Goal: Information Seeking & Learning: Find specific fact

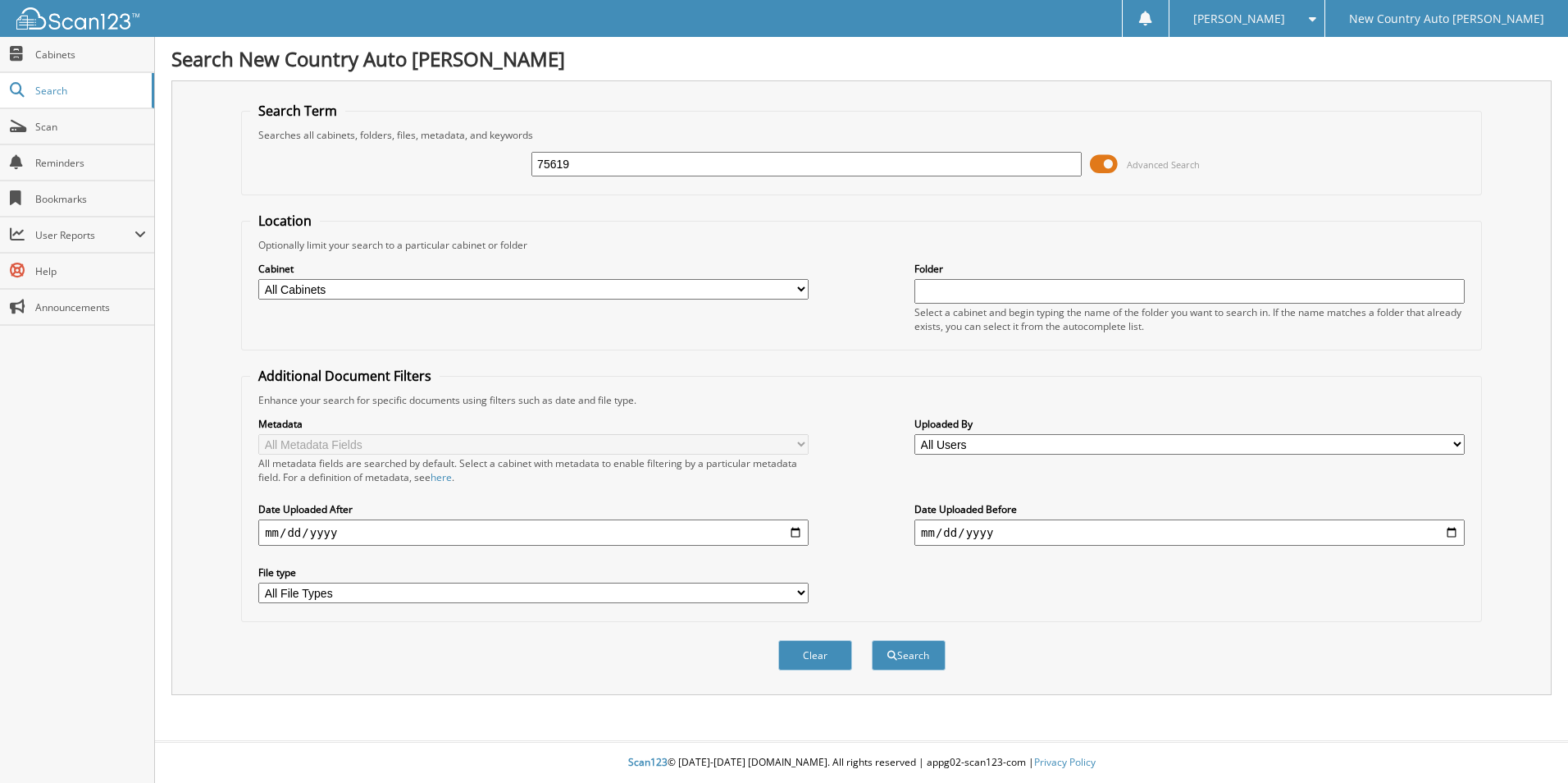
type input "75619"
click at [871, 640] on button "Search" at bounding box center [908, 655] width 74 height 30
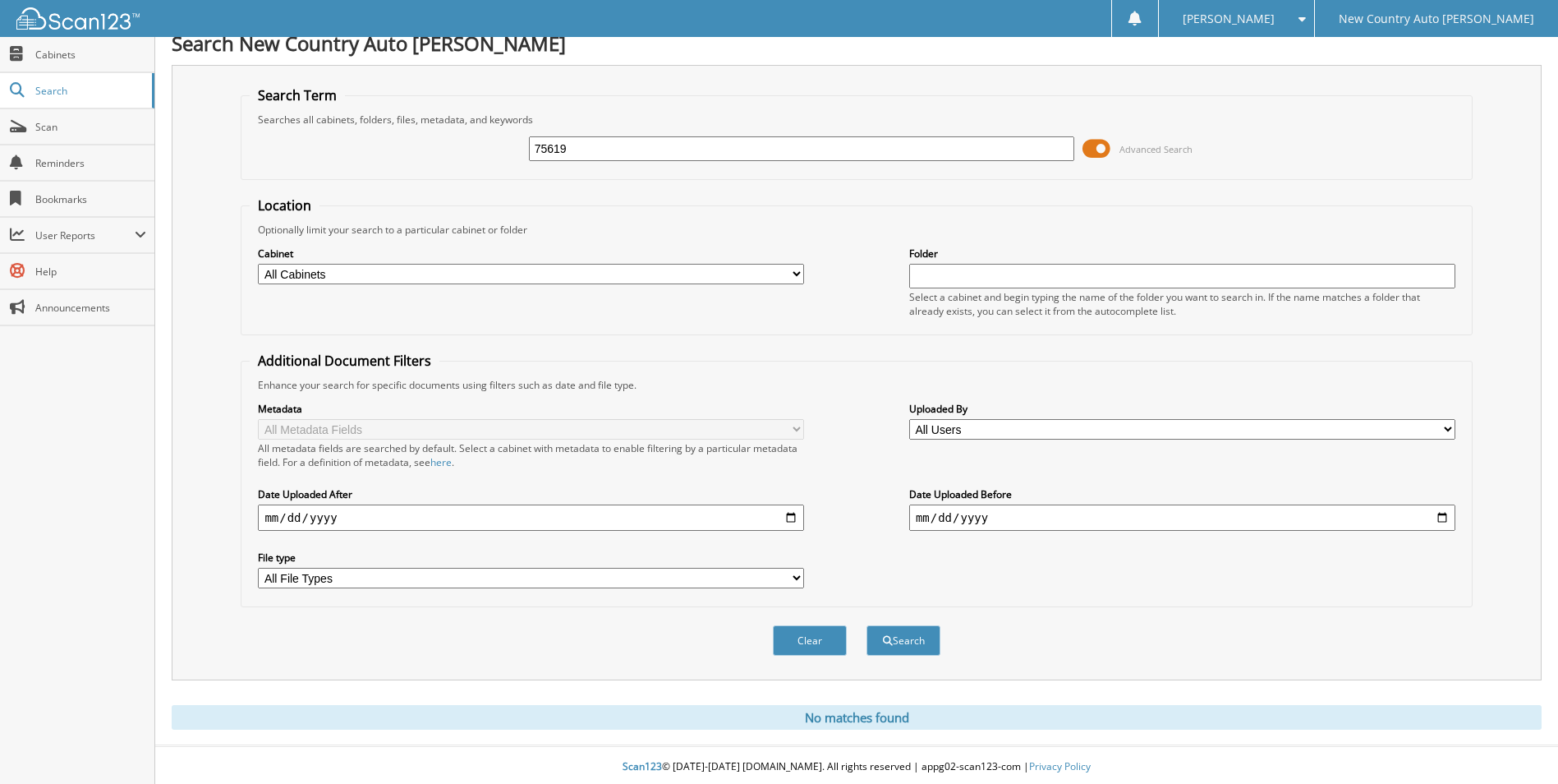
scroll to position [19, 0]
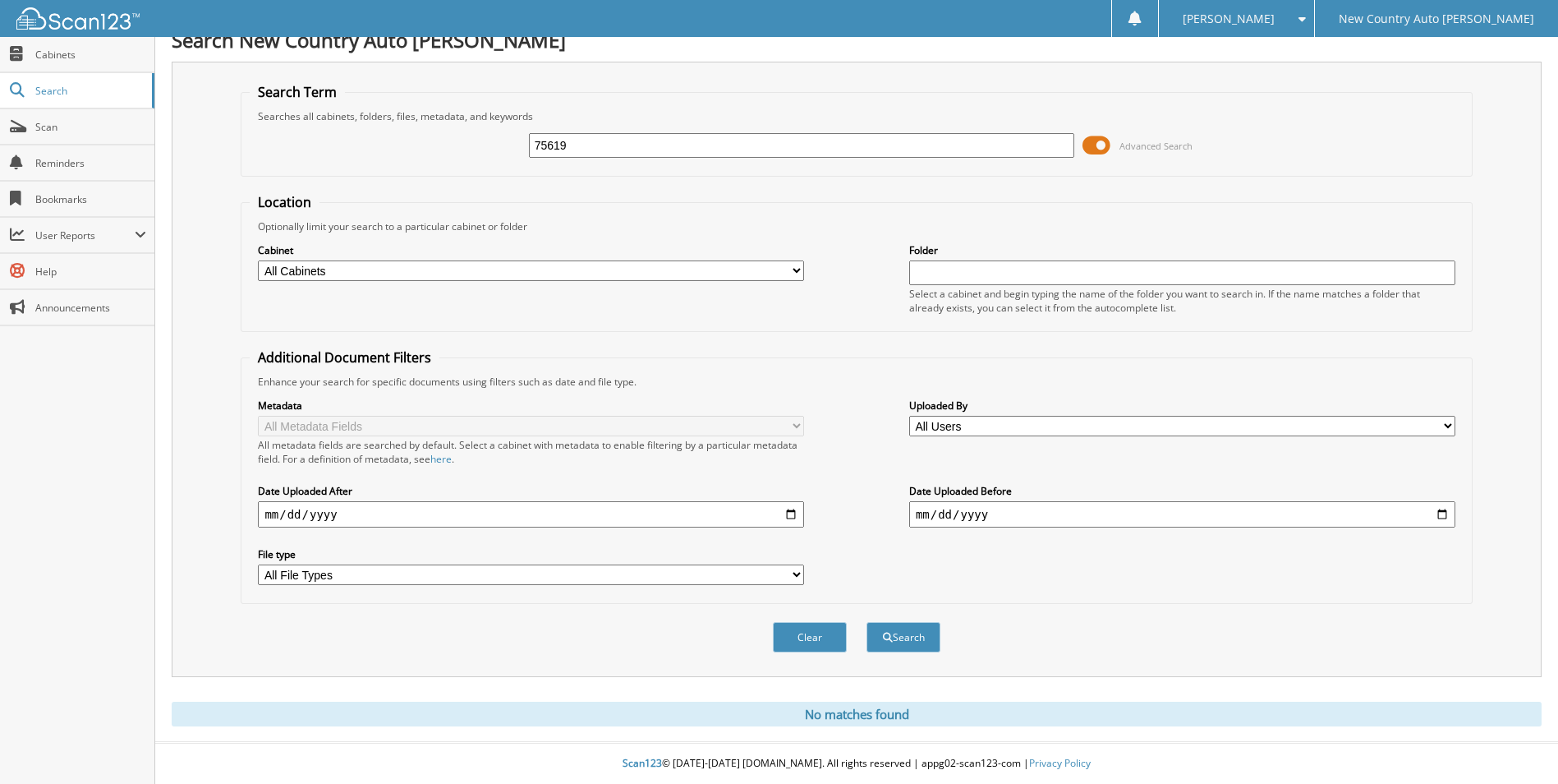
click at [589, 143] on input "75619" at bounding box center [802, 145] width 546 height 25
type input "7"
type input "[PERSON_NAME]"
click at [902, 634] on button "Search" at bounding box center [903, 637] width 74 height 31
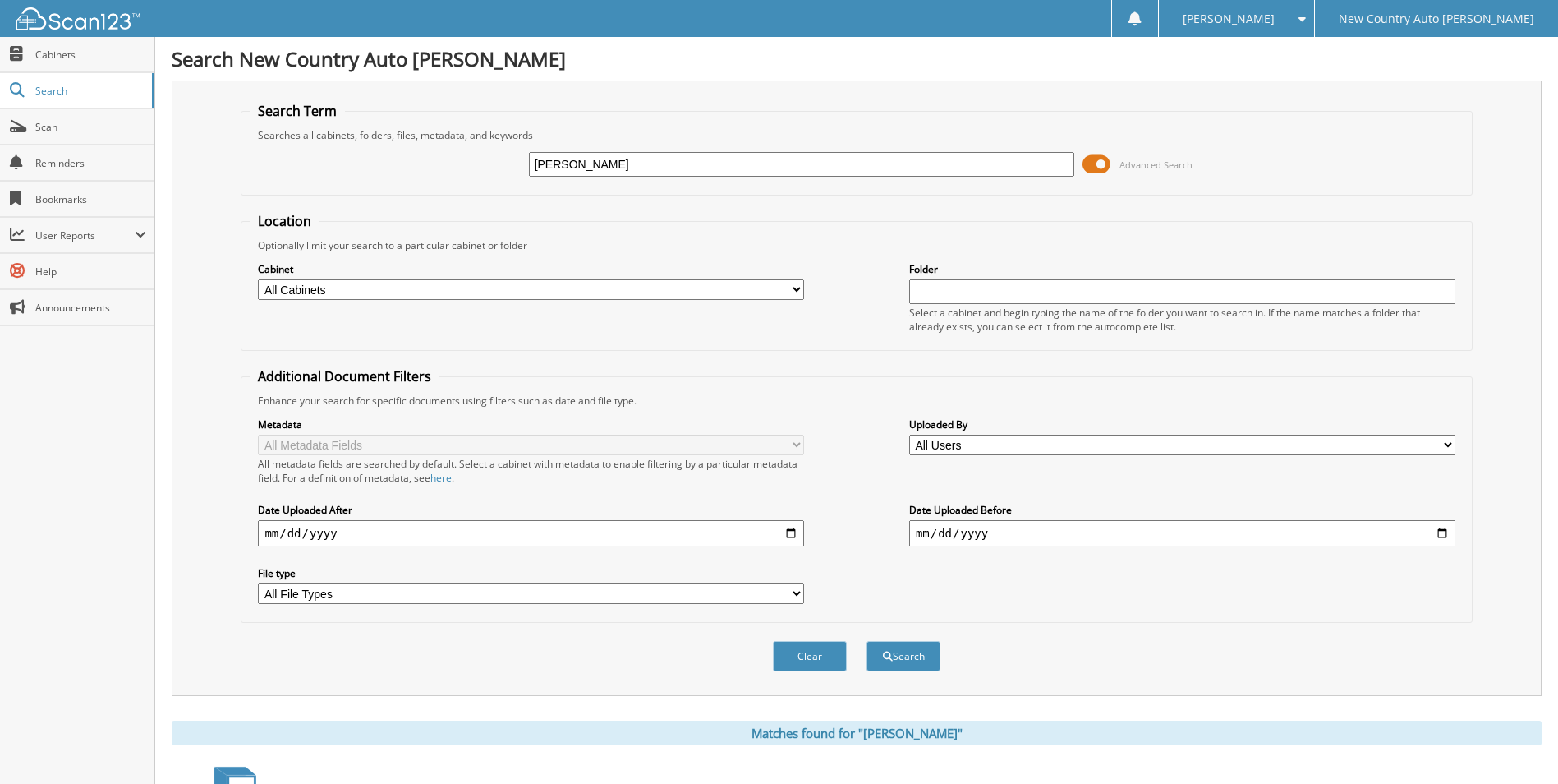
click at [615, 158] on input "[PERSON_NAME]" at bounding box center [802, 164] width 546 height 25
type input "[PERSON_NAME]"
click at [866, 641] on button "Search" at bounding box center [903, 655] width 74 height 31
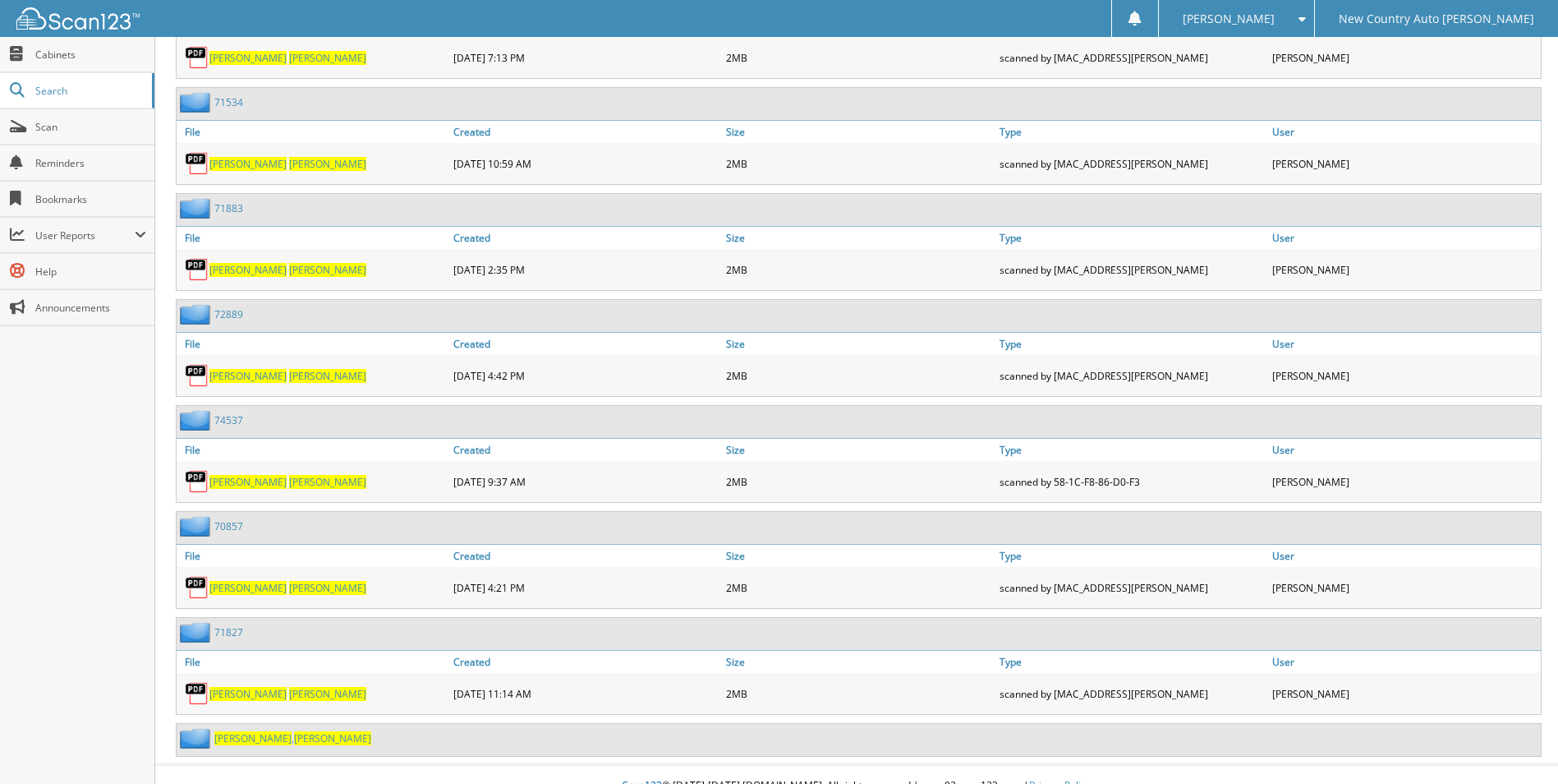
scroll to position [2189, 0]
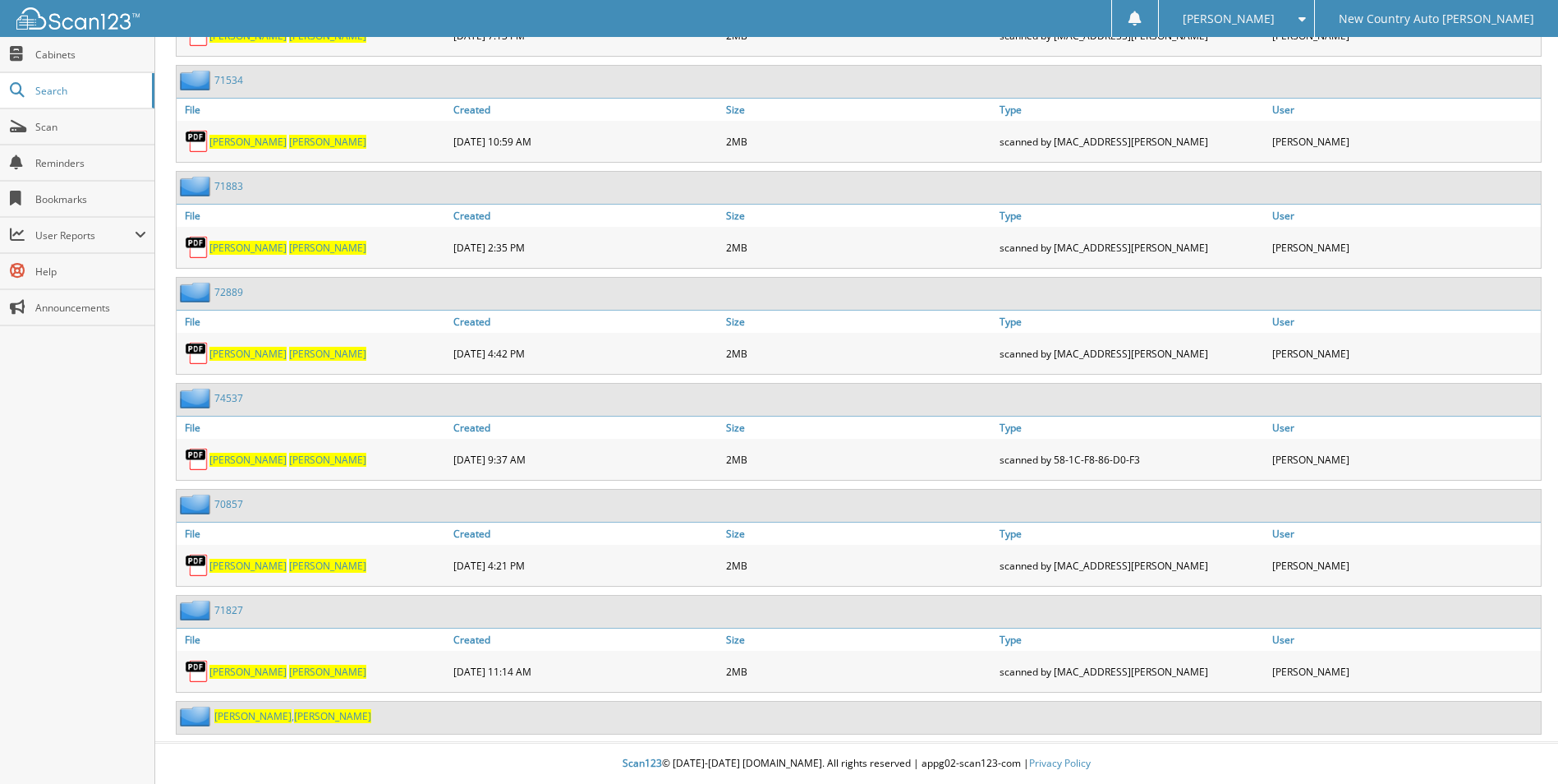
click at [248, 721] on link "Benally , Sarah" at bounding box center [293, 716] width 157 height 14
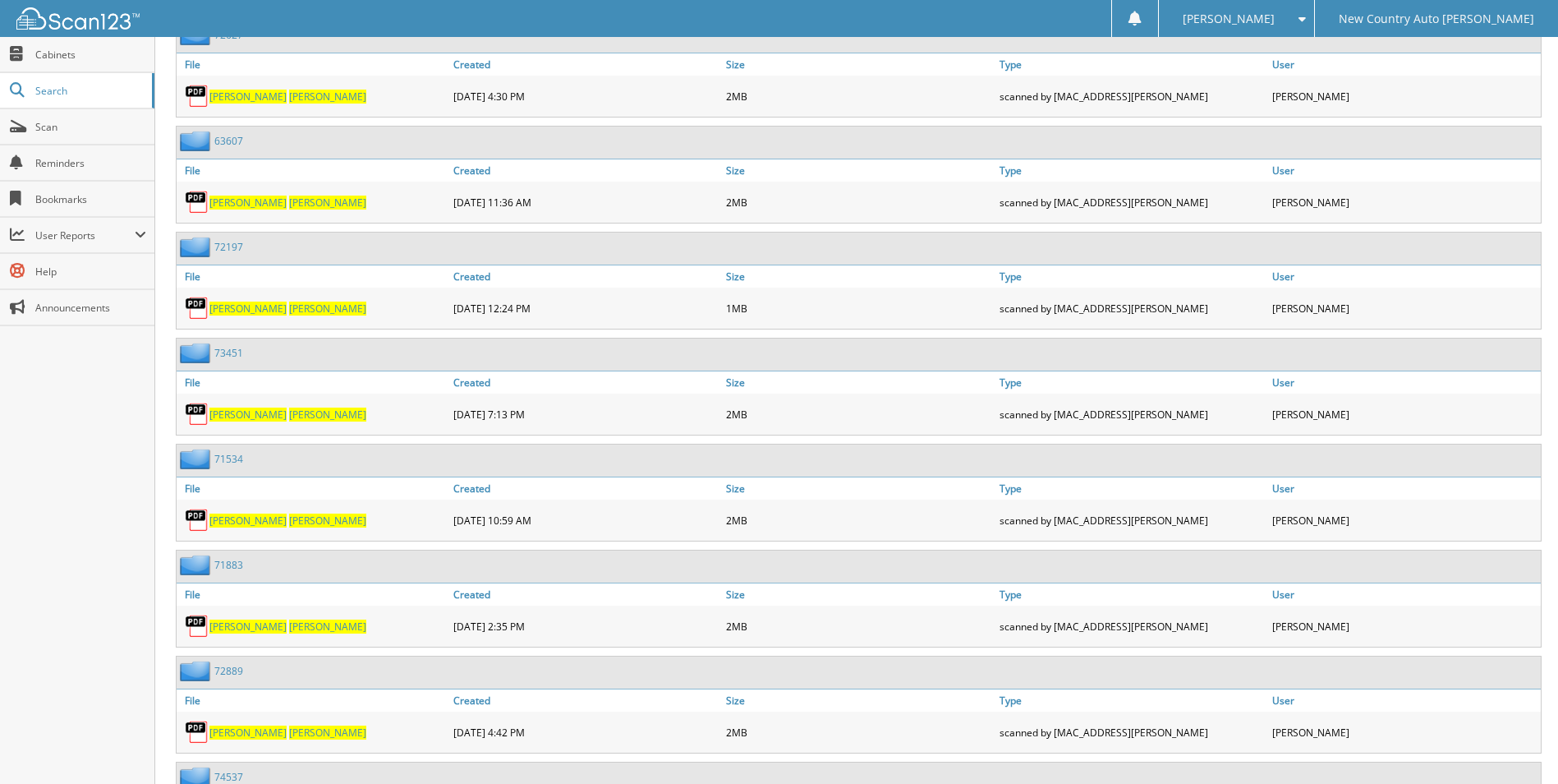
scroll to position [1889, 0]
